Goal: Check status

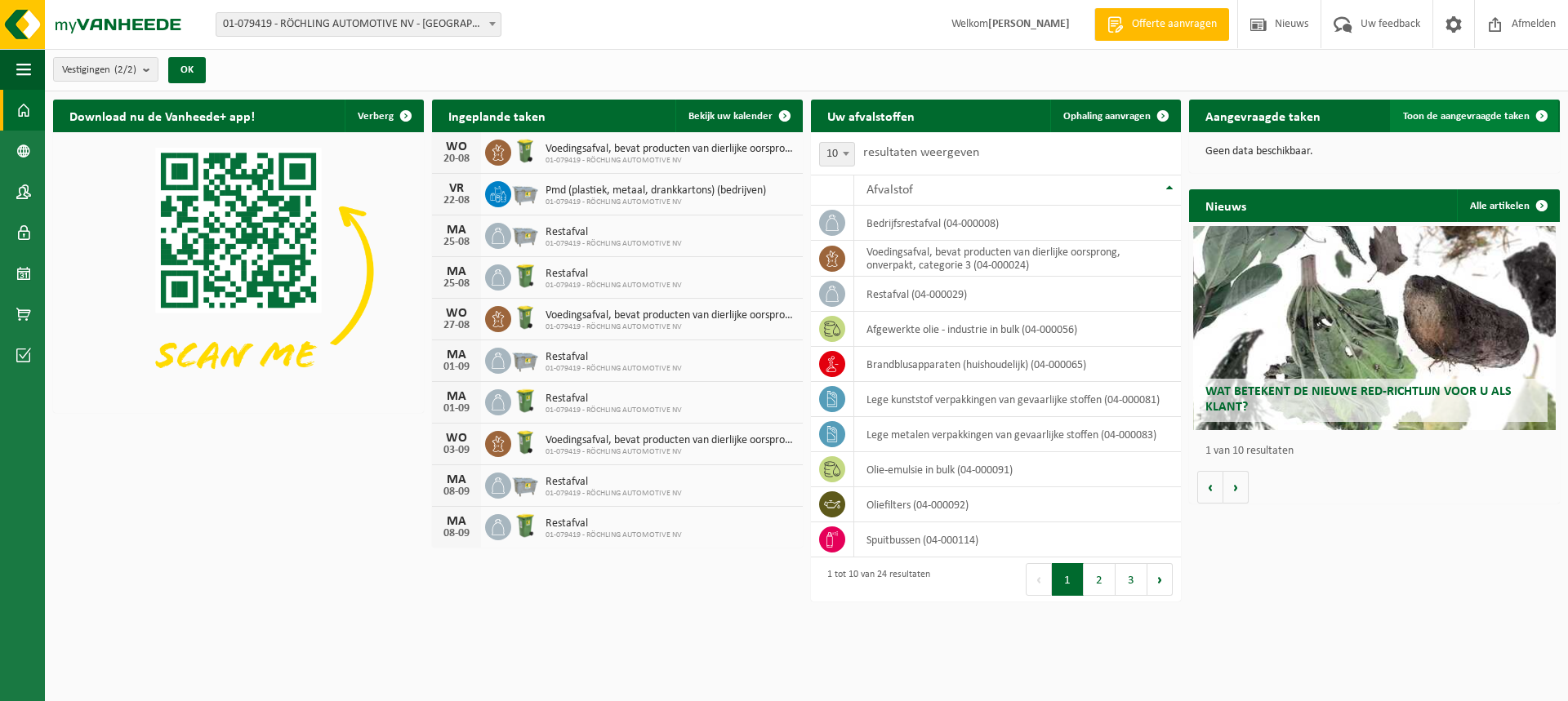
click at [1442, 116] on span "Toon de aangevraagde taken" at bounding box center [1466, 116] width 126 height 11
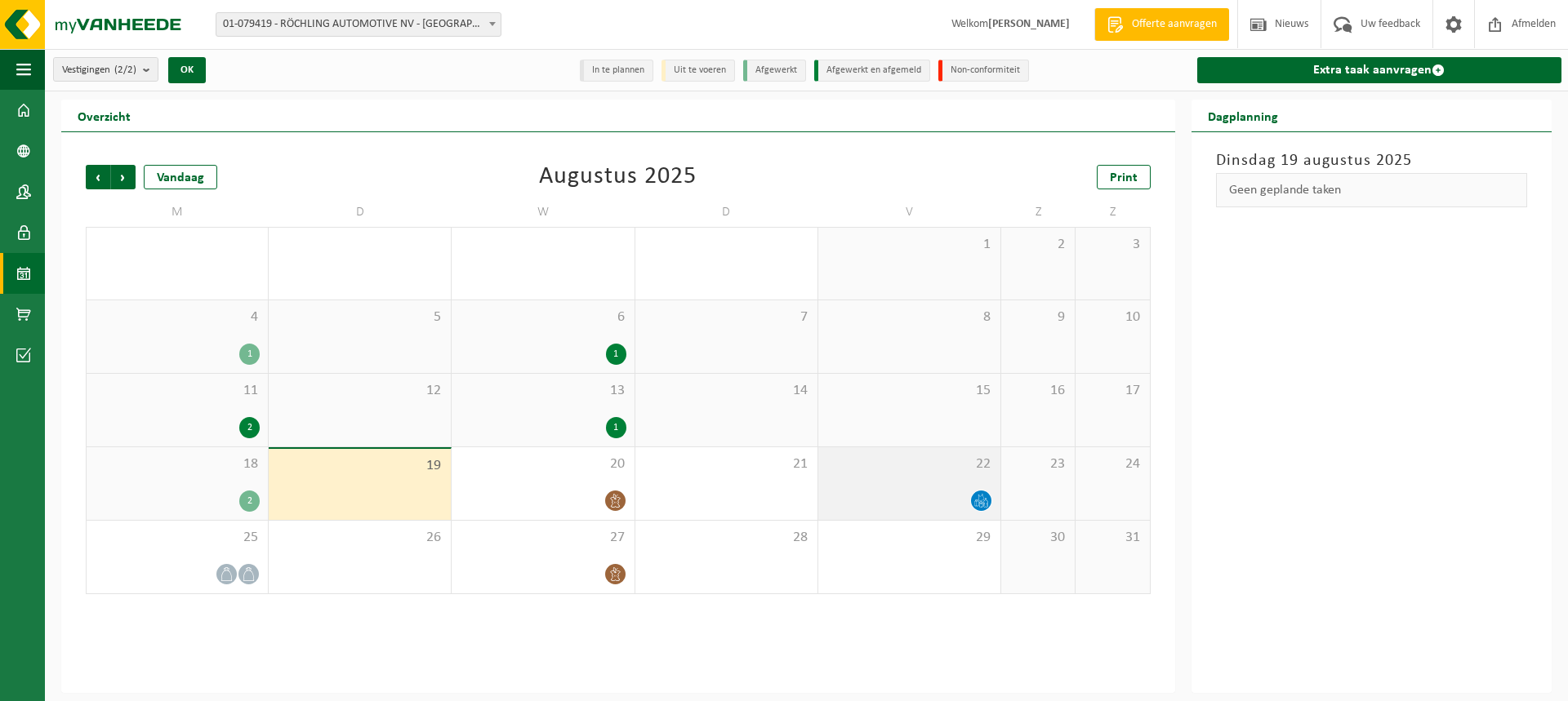
click at [885, 481] on div "22" at bounding box center [909, 483] width 182 height 72
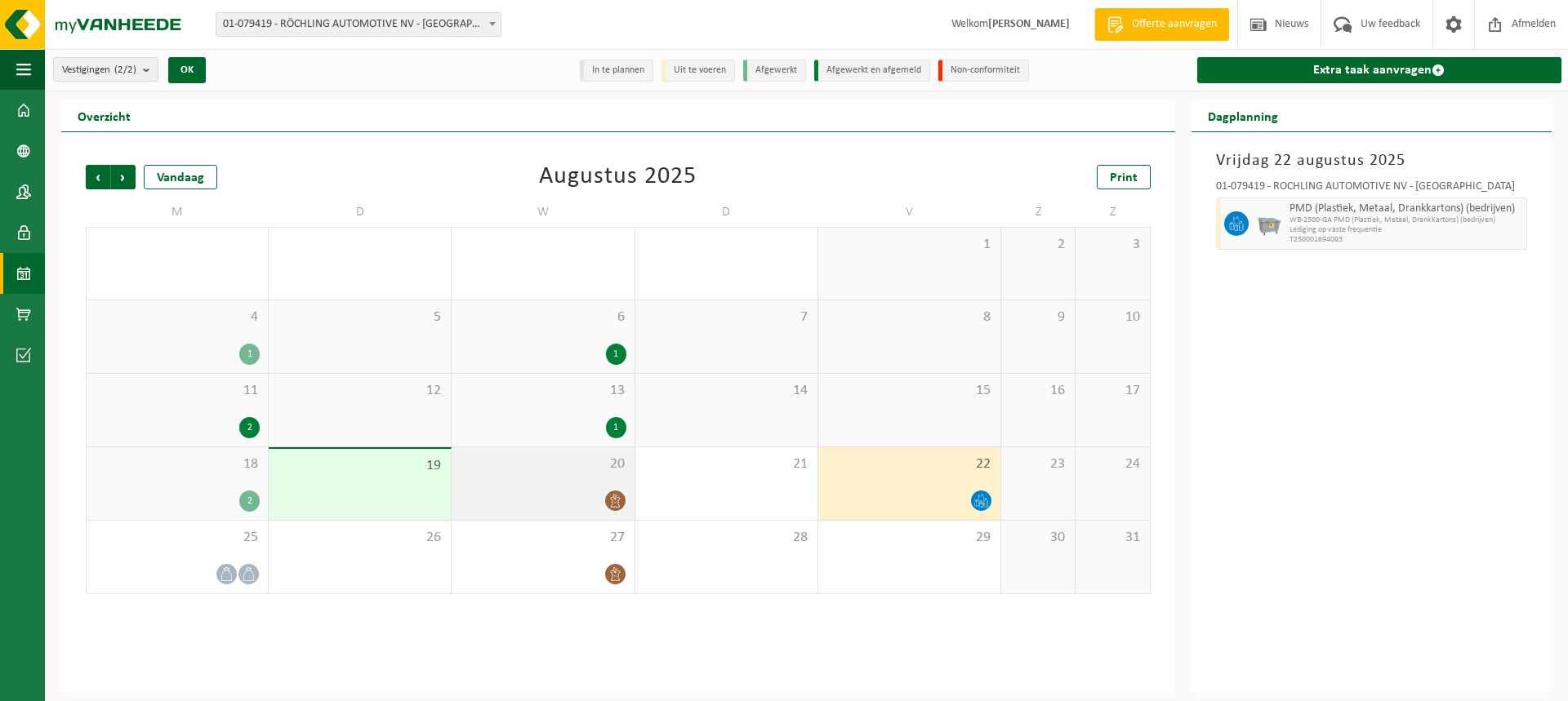
click at [523, 477] on div "20" at bounding box center [542, 483] width 182 height 72
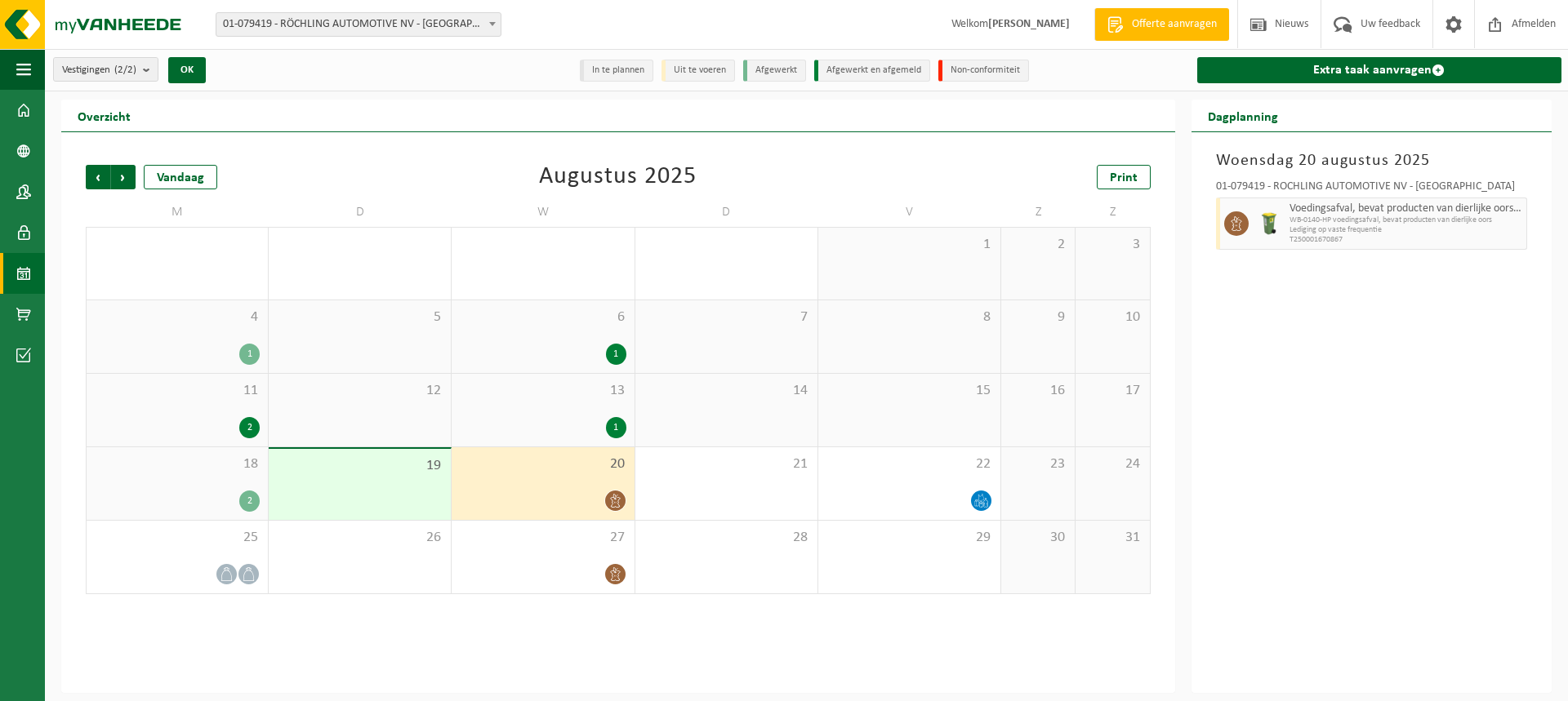
click at [576, 413] on div "13 1" at bounding box center [542, 410] width 182 height 72
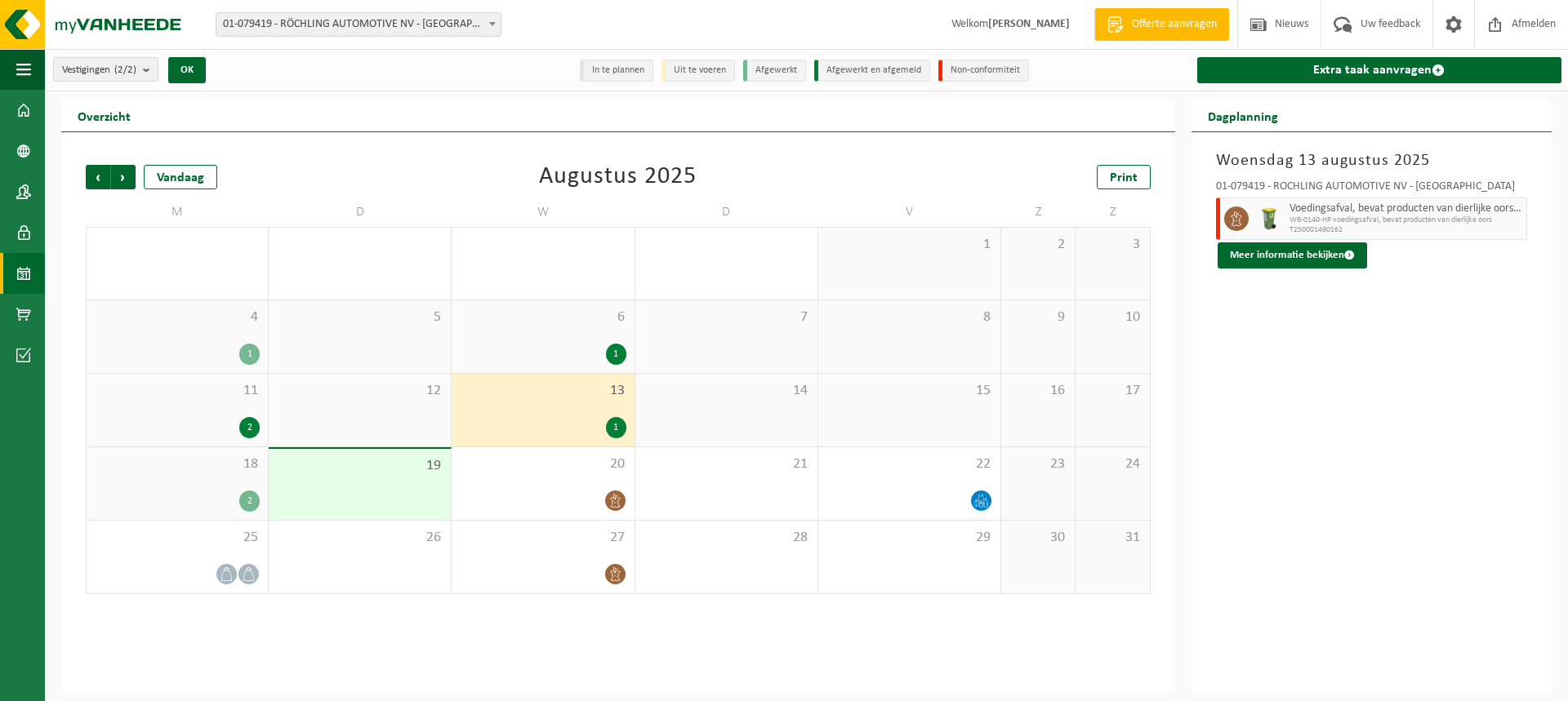
click at [579, 415] on div "13 1" at bounding box center [542, 410] width 182 height 72
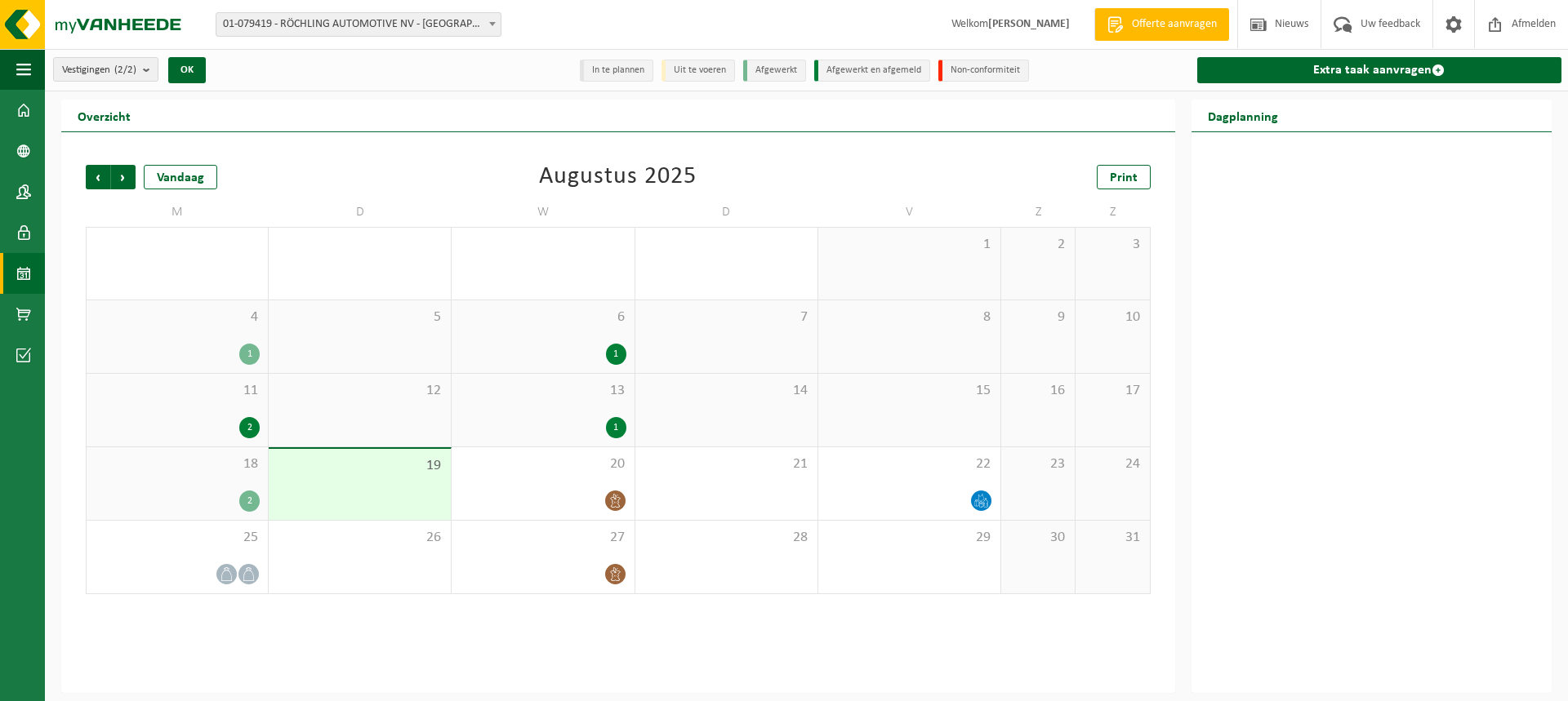
click at [615, 423] on div "1" at bounding box center [616, 428] width 20 height 21
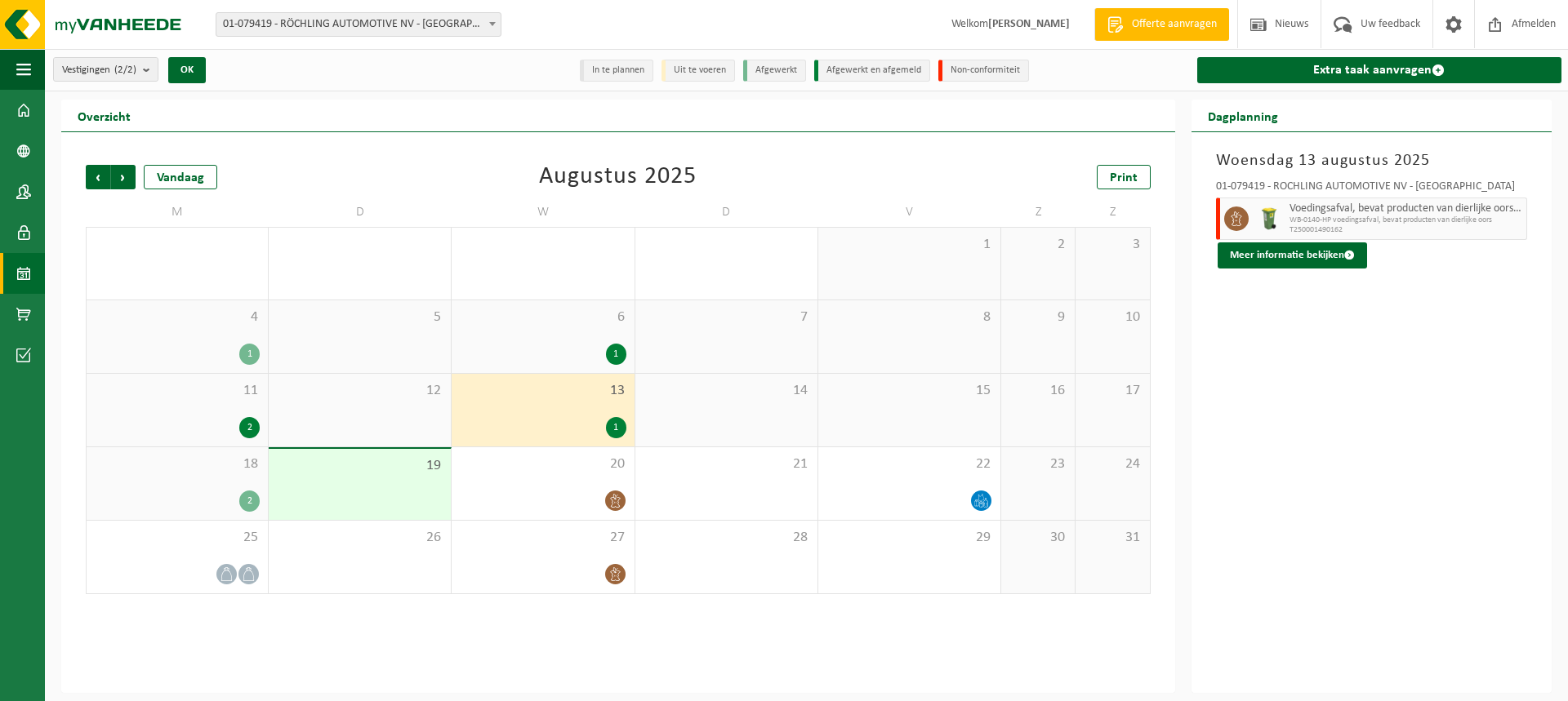
click at [244, 501] on div "2" at bounding box center [249, 501] width 20 height 21
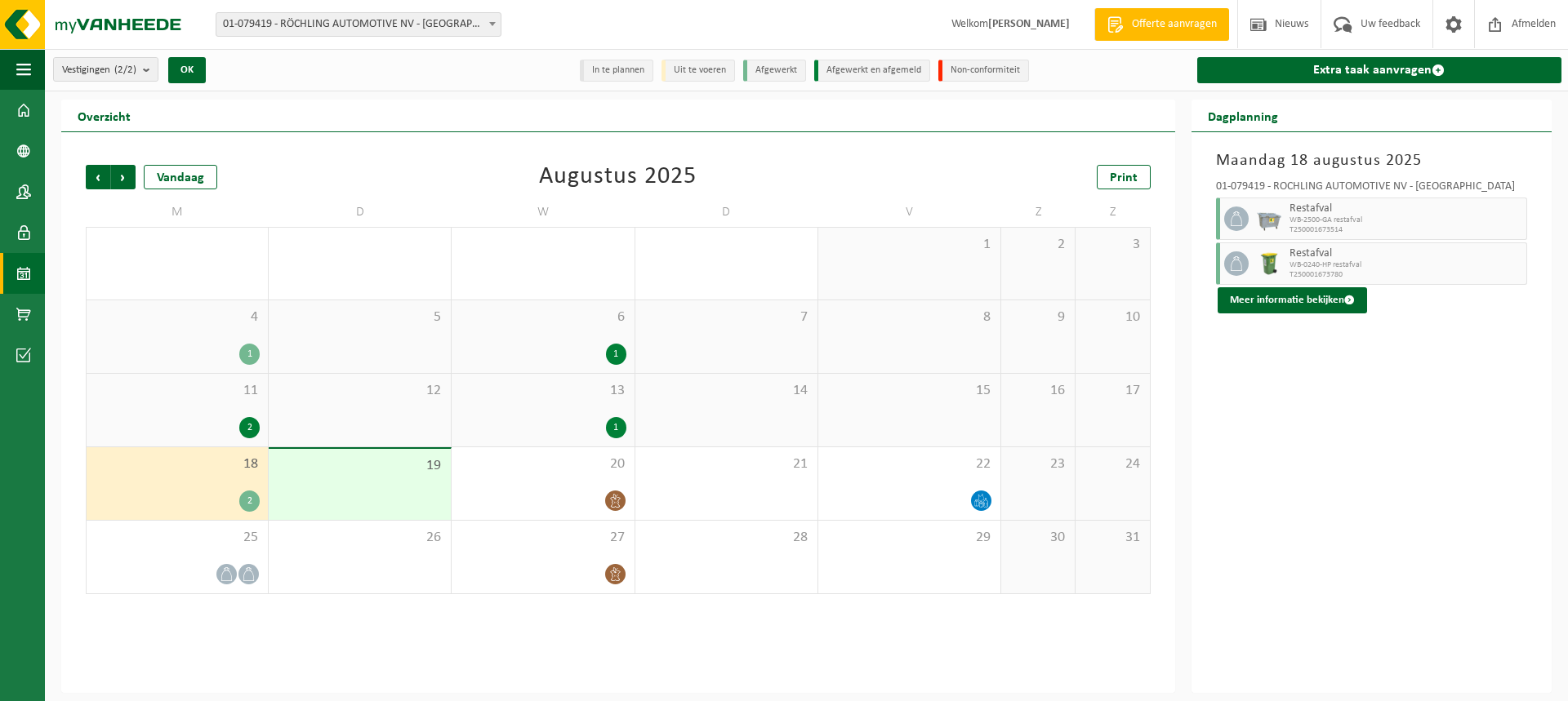
click at [704, 65] on li "Uit te voeren" at bounding box center [698, 71] width 73 height 22
click at [704, 75] on li "Uit te voeren" at bounding box center [698, 71] width 73 height 22
click at [188, 481] on div "18 2" at bounding box center [177, 483] width 182 height 72
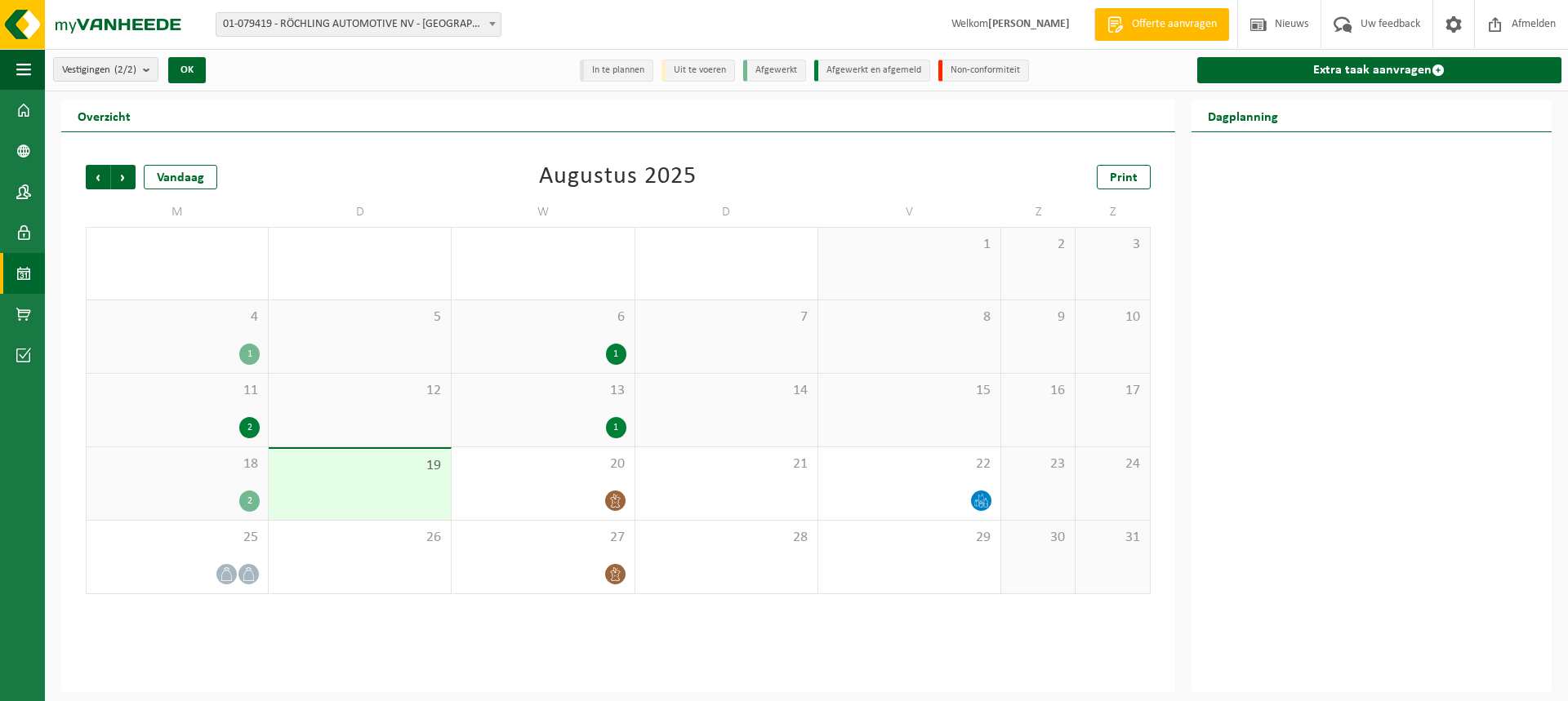
click at [25, 274] on span at bounding box center [24, 273] width 15 height 41
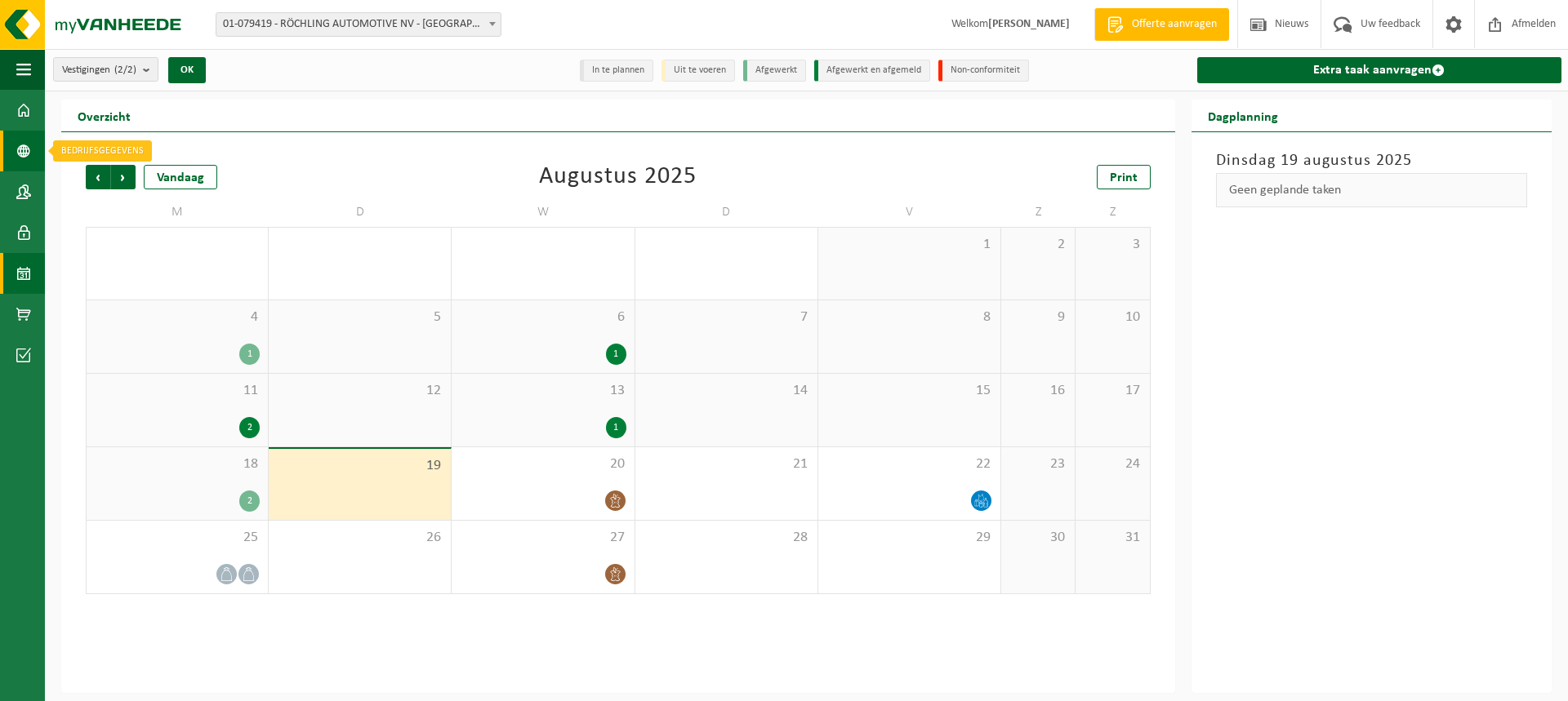
click at [23, 153] on span at bounding box center [24, 151] width 15 height 41
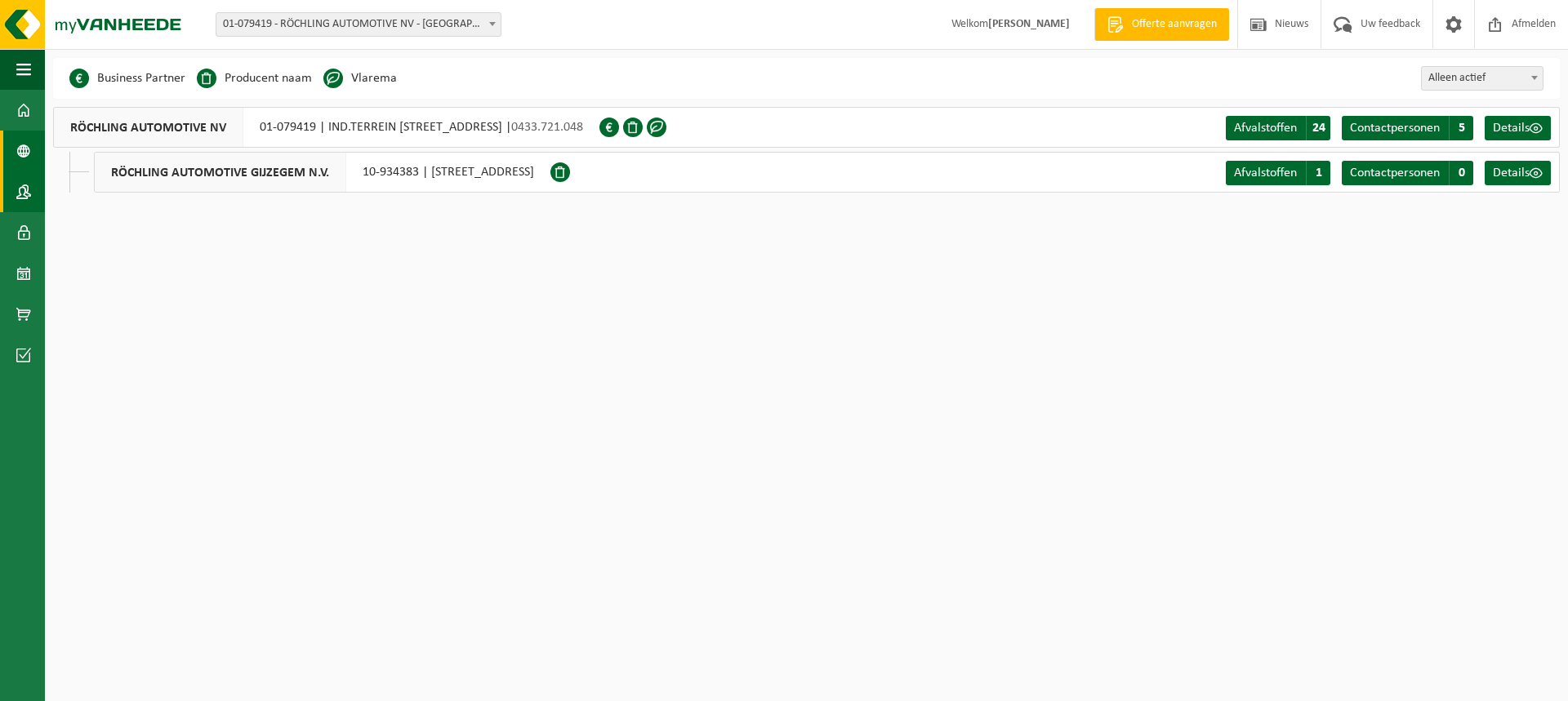
click at [26, 190] on span at bounding box center [24, 191] width 15 height 41
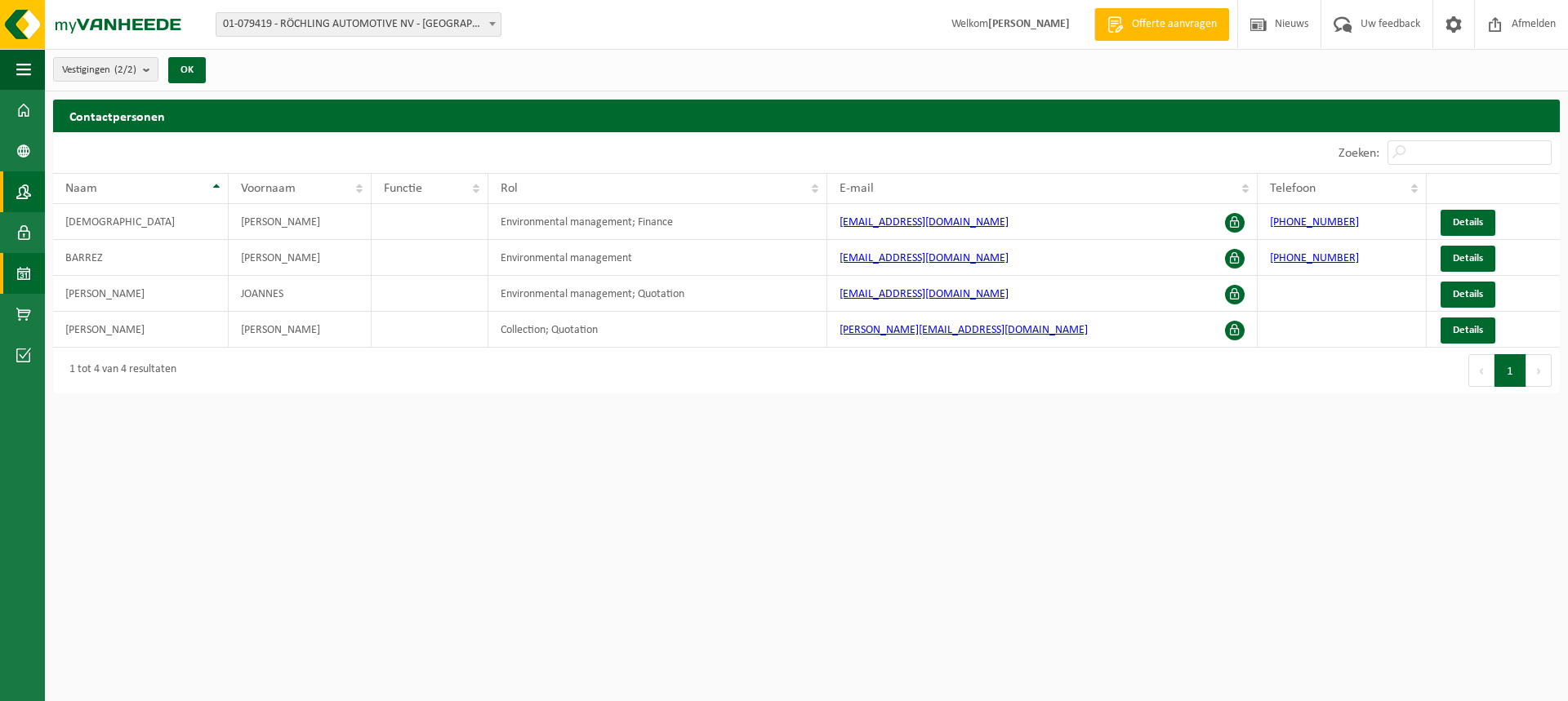
click at [19, 270] on span at bounding box center [24, 273] width 15 height 41
